Goal: Information Seeking & Learning: Find specific fact

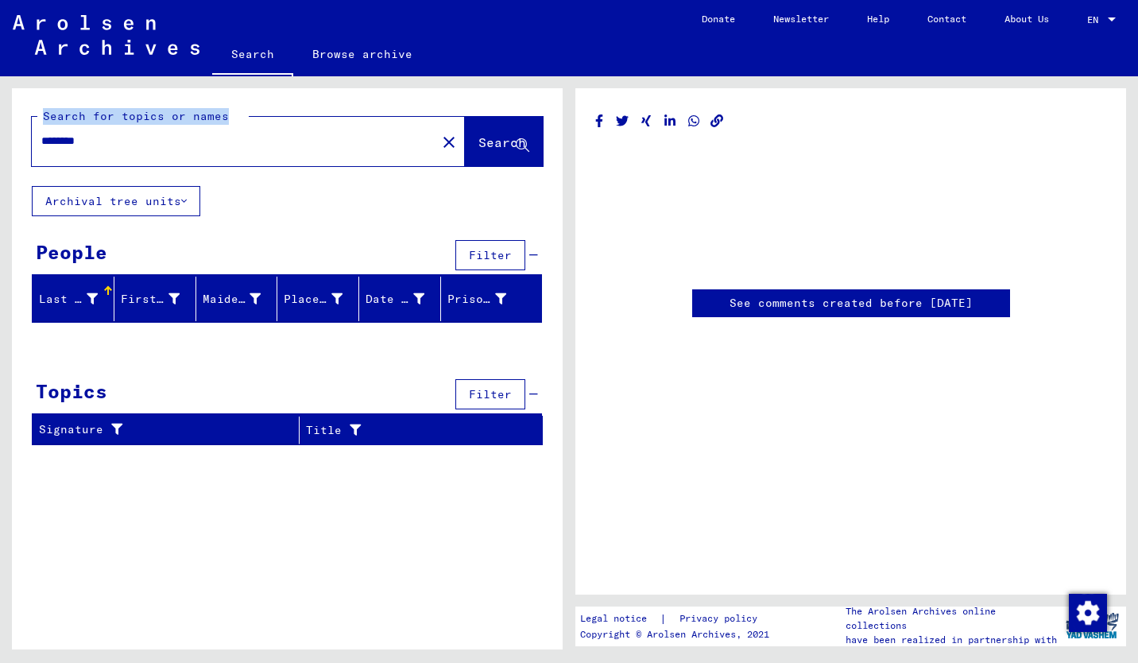
drag, startPoint x: 129, startPoint y: 146, endPoint x: -3, endPoint y: 141, distance: 132.0
click at [0, 141] on html "Search Browse archive Donate Newsletter Help Contact About Us Search Browse arc…" at bounding box center [569, 331] width 1138 height 663
click at [114, 152] on div "********" at bounding box center [229, 141] width 395 height 36
drag, startPoint x: 122, startPoint y: 141, endPoint x: 44, endPoint y: 139, distance: 77.1
click at [44, 139] on input "********" at bounding box center [233, 141] width 385 height 17
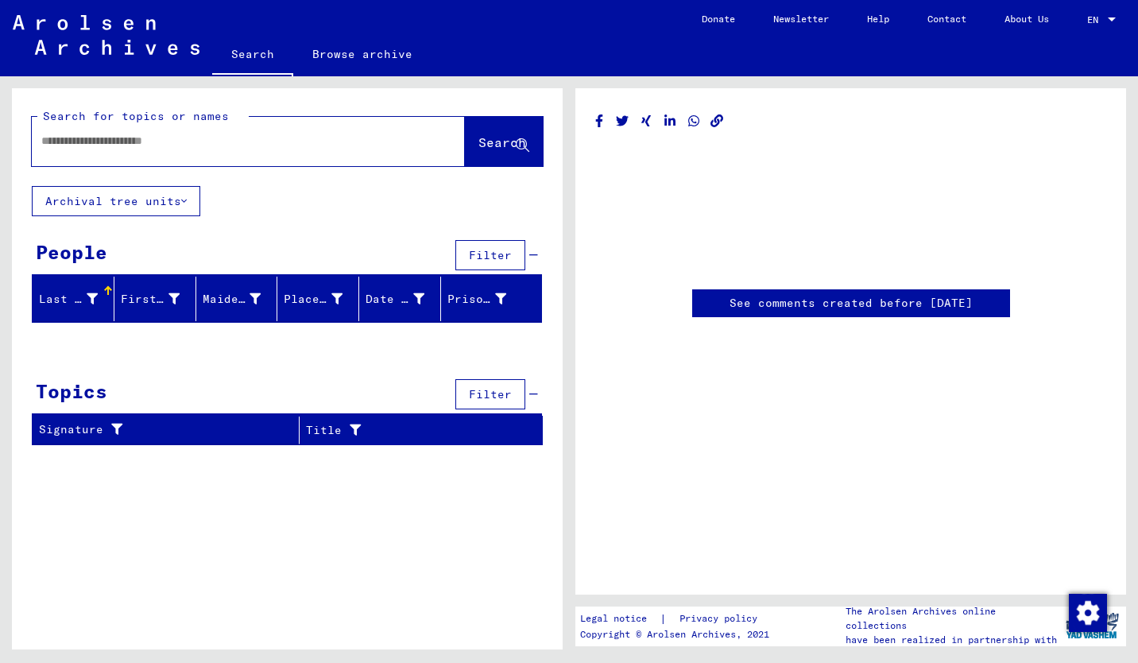
paste input "**********"
type input "**********"
click at [489, 138] on span "Search" at bounding box center [502, 142] width 48 height 16
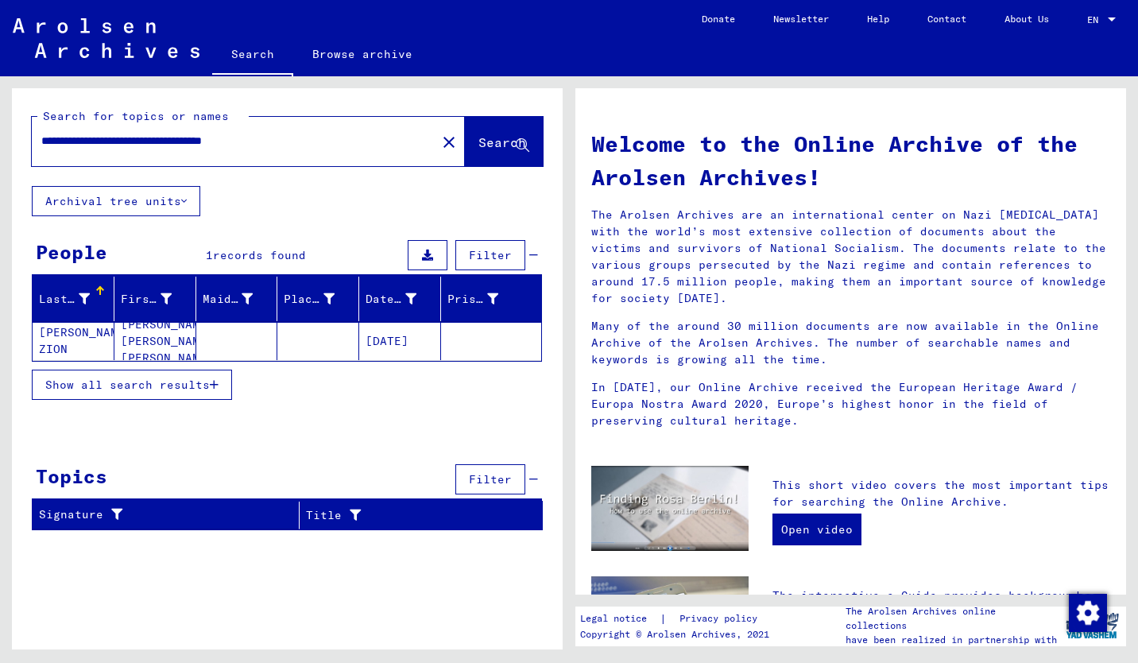
click at [78, 332] on mat-cell "[PERSON_NAME] ZION" at bounding box center [74, 341] width 82 height 38
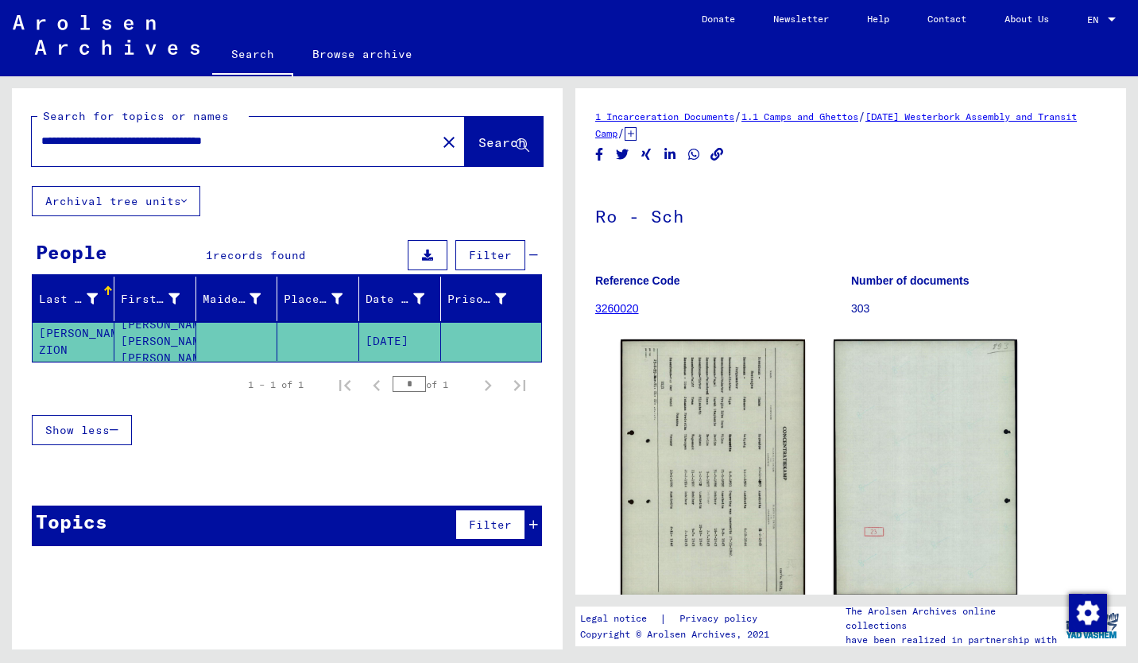
click at [720, 430] on img at bounding box center [713, 467] width 184 height 257
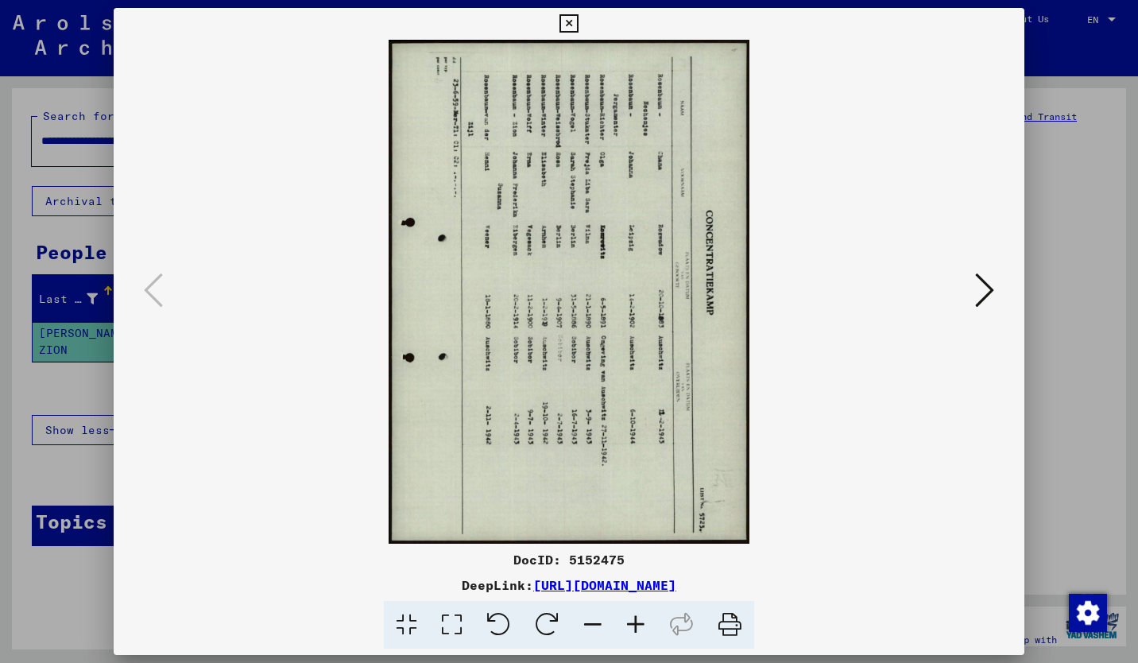
click at [508, 620] on icon at bounding box center [498, 625] width 48 height 48
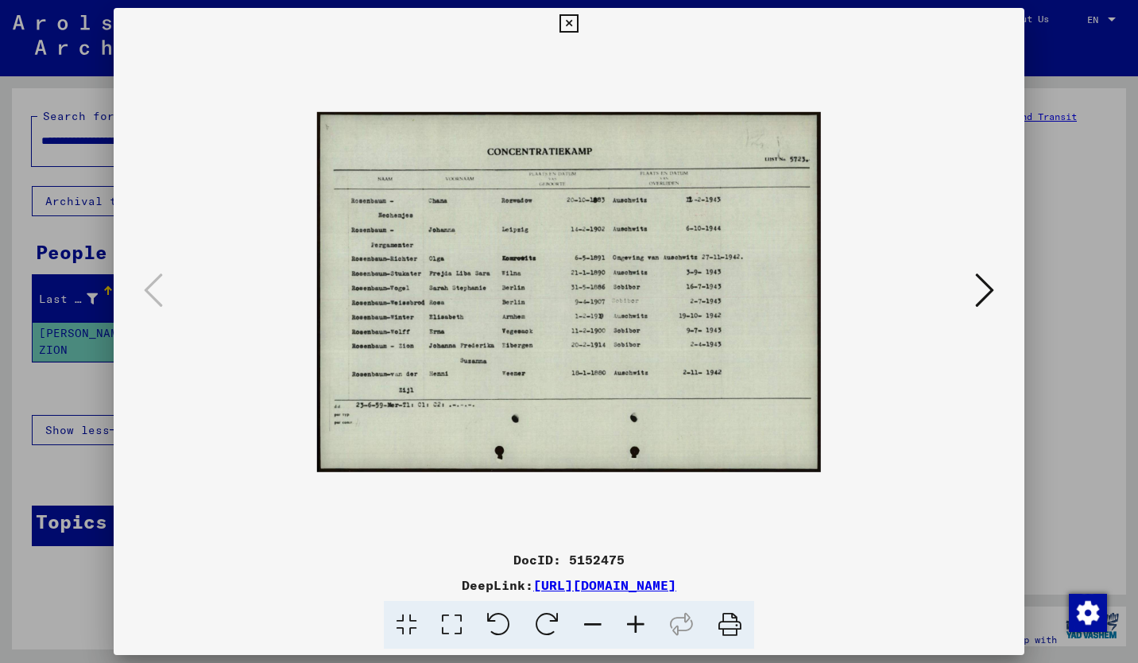
click at [636, 616] on icon at bounding box center [635, 625] width 43 height 48
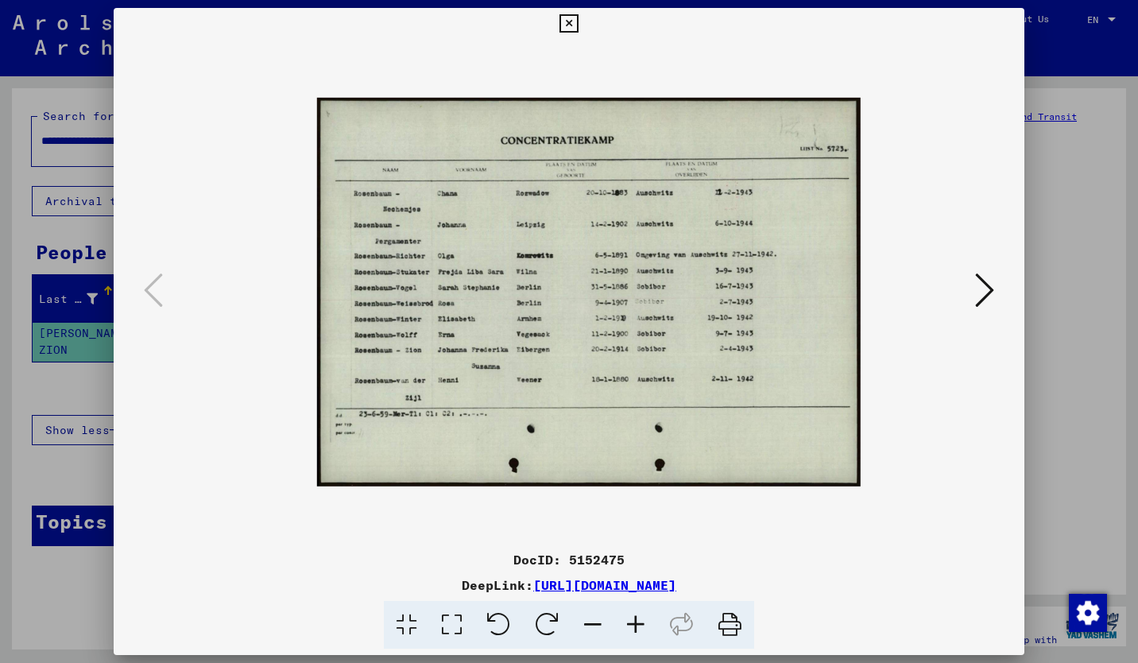
click at [636, 616] on icon at bounding box center [635, 625] width 43 height 48
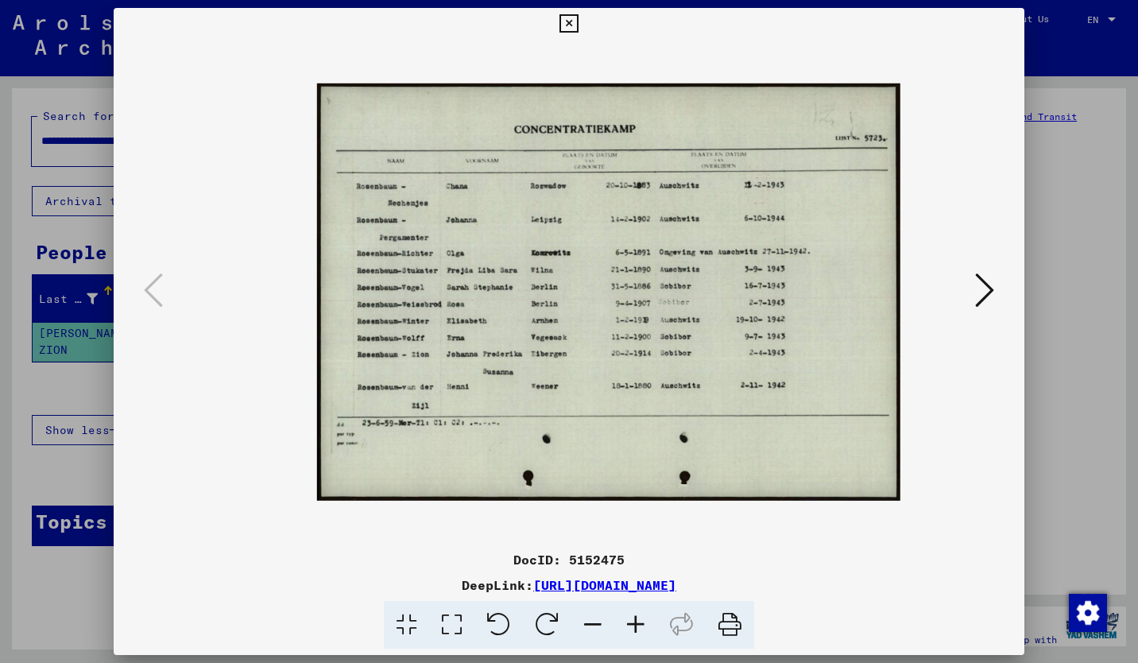
click at [637, 616] on icon at bounding box center [635, 625] width 43 height 48
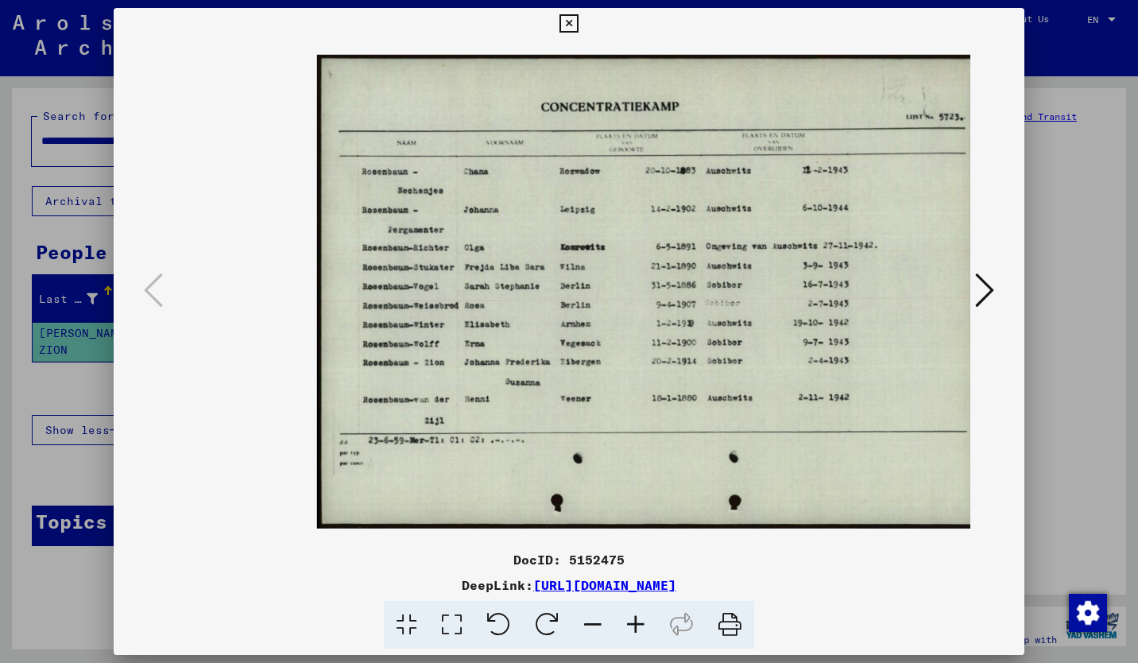
click at [637, 616] on icon at bounding box center [635, 625] width 43 height 48
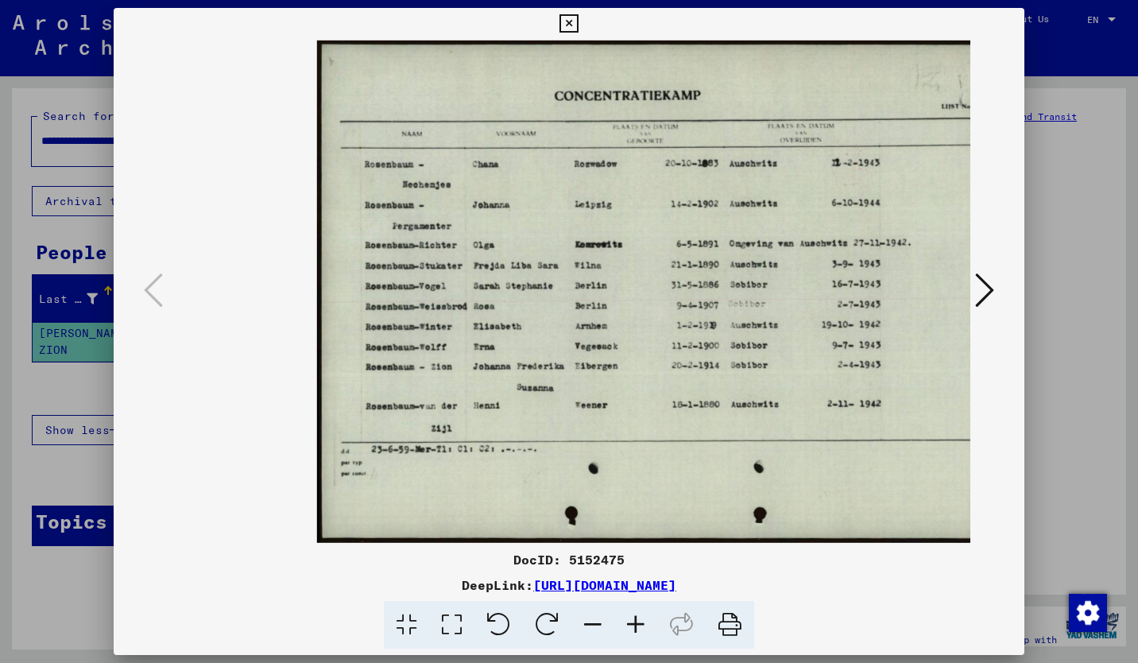
click at [637, 616] on icon at bounding box center [635, 625] width 43 height 48
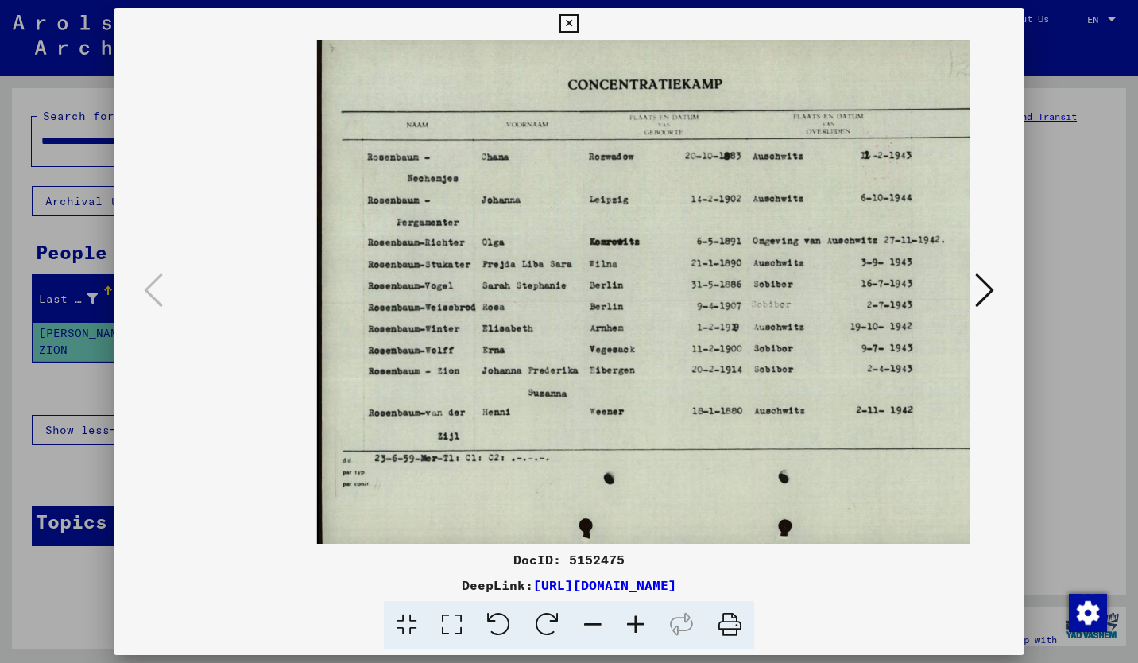
click at [639, 616] on icon at bounding box center [635, 625] width 43 height 48
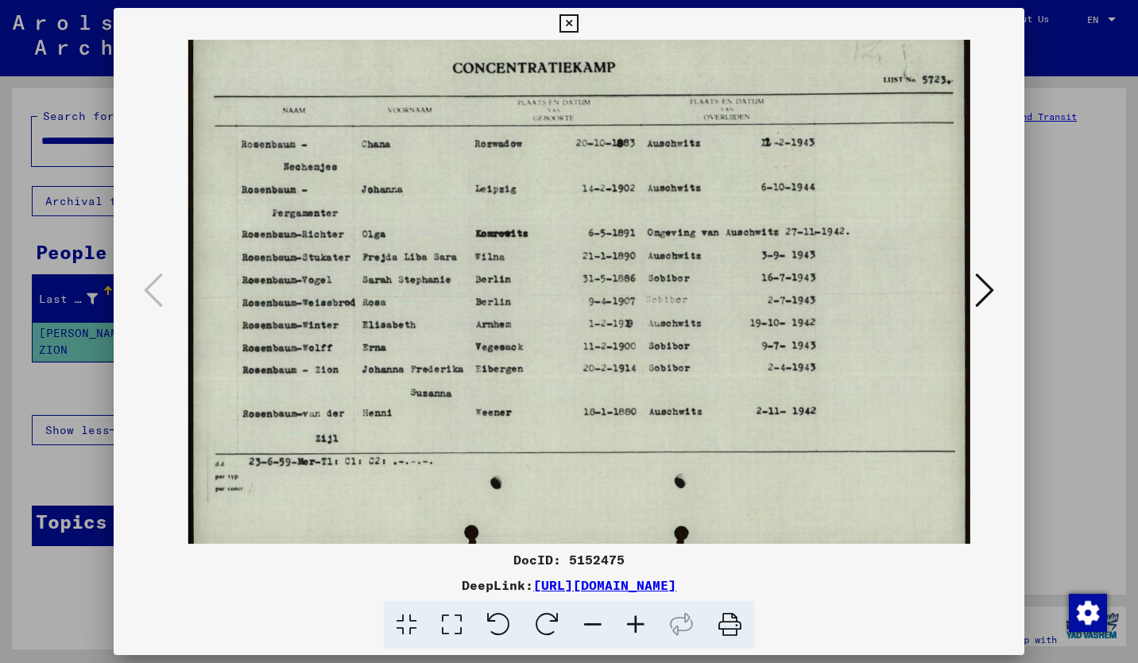
scroll to position [13, 129]
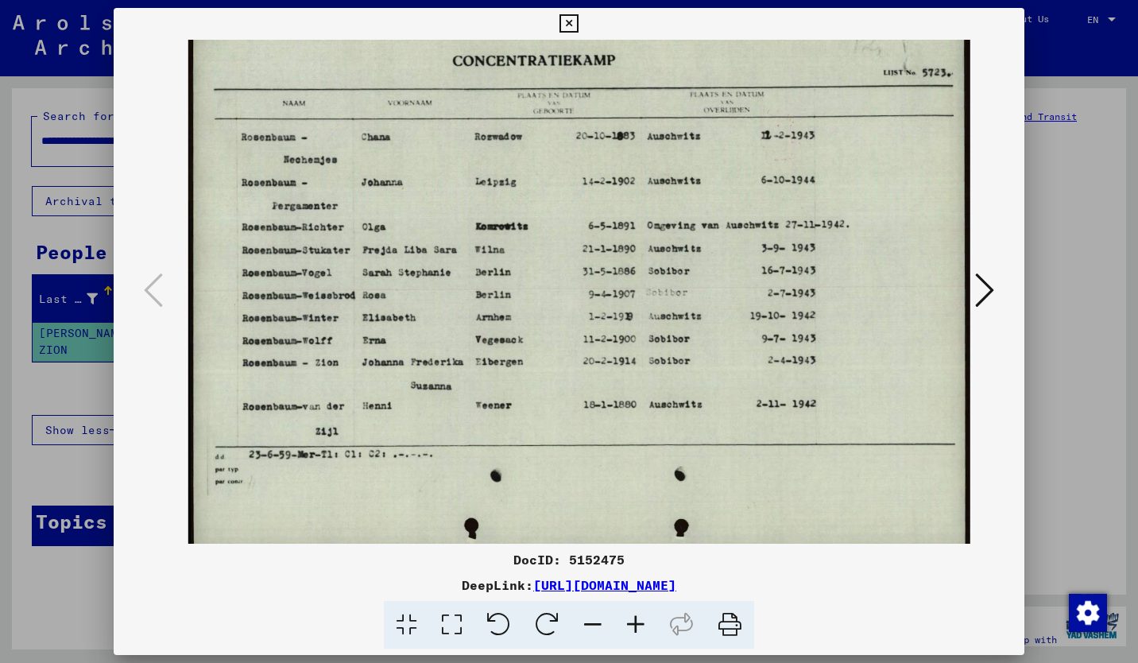
drag, startPoint x: 837, startPoint y: 391, endPoint x: 563, endPoint y: 378, distance: 274.4
click at [563, 378] on img at bounding box center [579, 278] width 782 height 559
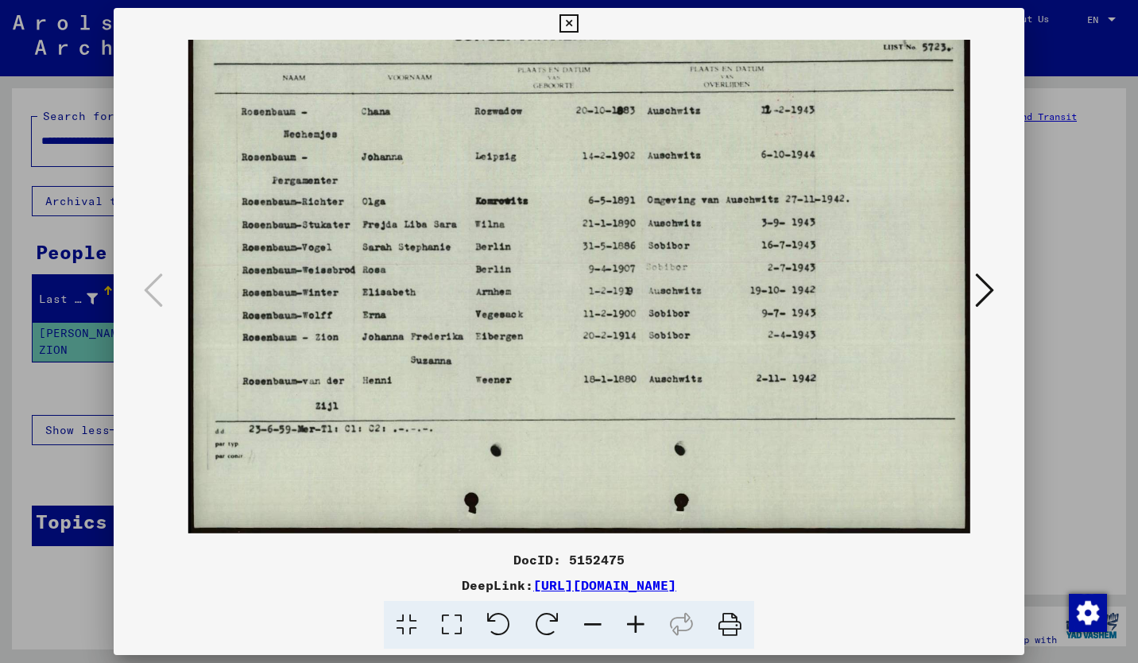
scroll to position [52, 127]
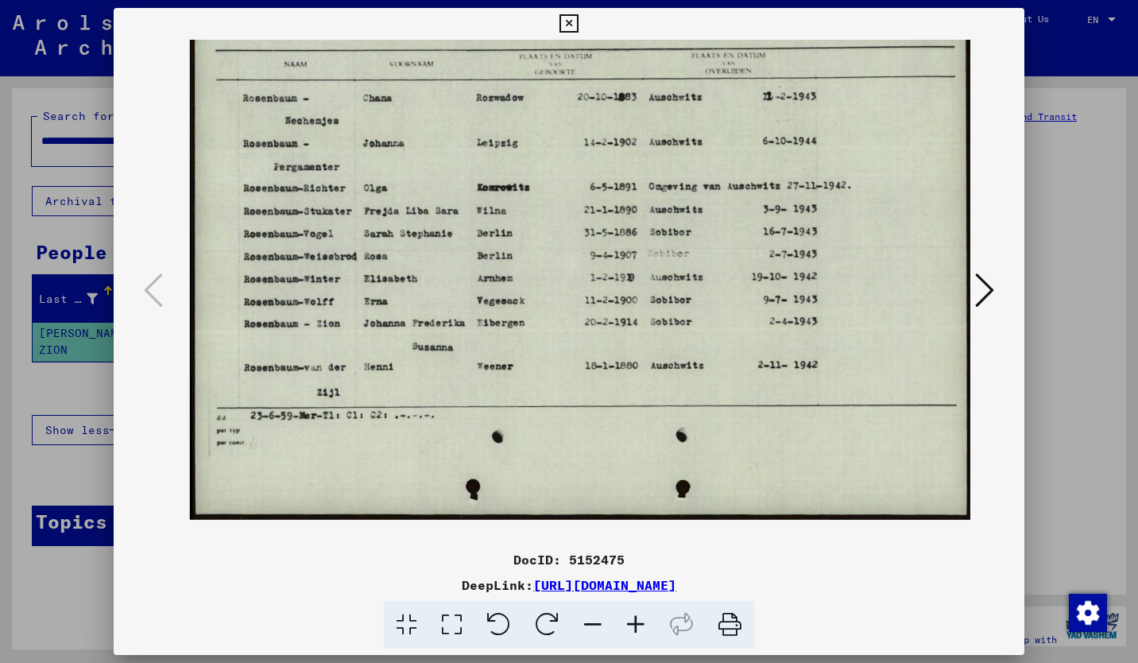
drag, startPoint x: 671, startPoint y: 373, endPoint x: 675, endPoint y: 334, distance: 39.9
click at [673, 334] on img at bounding box center [581, 239] width 782 height 559
click at [574, 13] on button at bounding box center [569, 24] width 28 height 32
